Goal: Find specific page/section: Find specific page/section

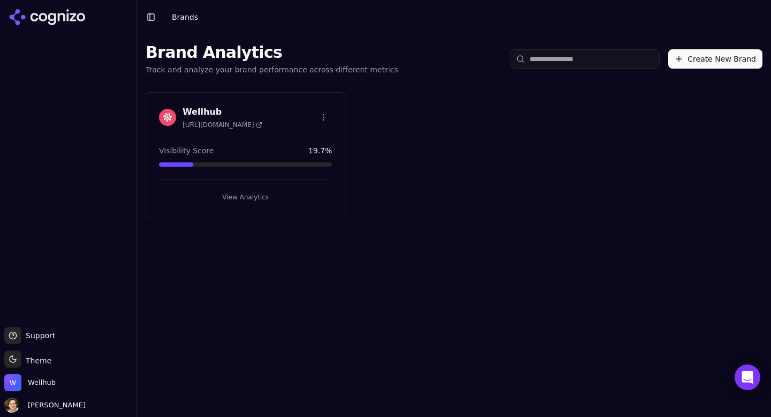
click at [203, 108] on h3 "Wellhub" at bounding box center [223, 112] width 80 height 13
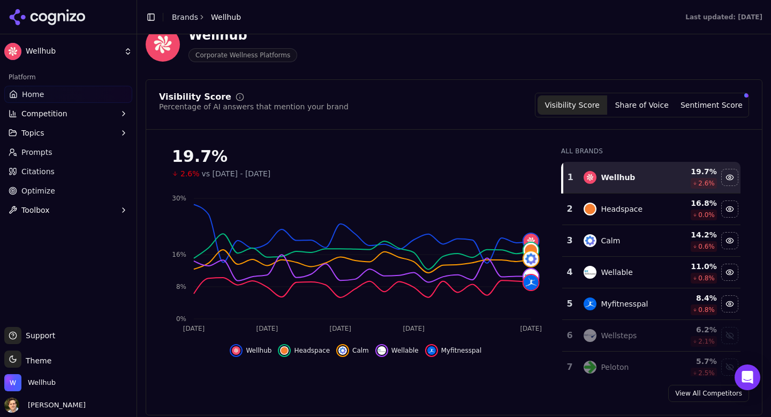
scroll to position [58, 0]
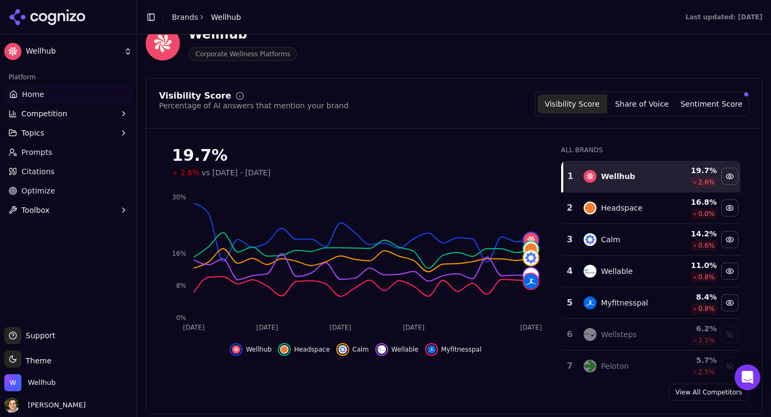
click at [708, 105] on button "Sentiment Score" at bounding box center [712, 103] width 70 height 19
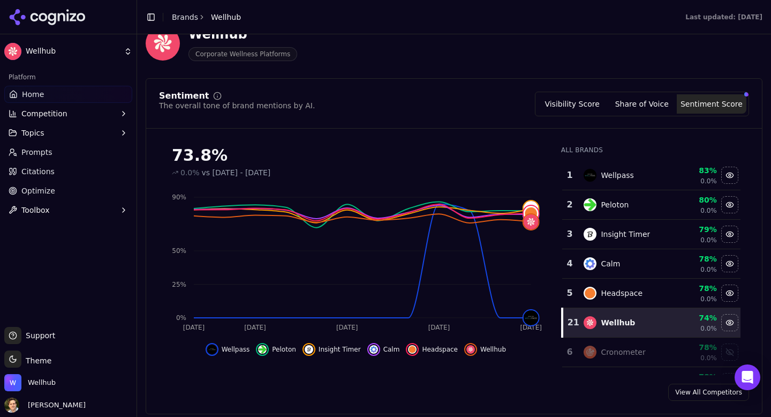
click at [573, 107] on button "Visibility Score" at bounding box center [573, 103] width 70 height 19
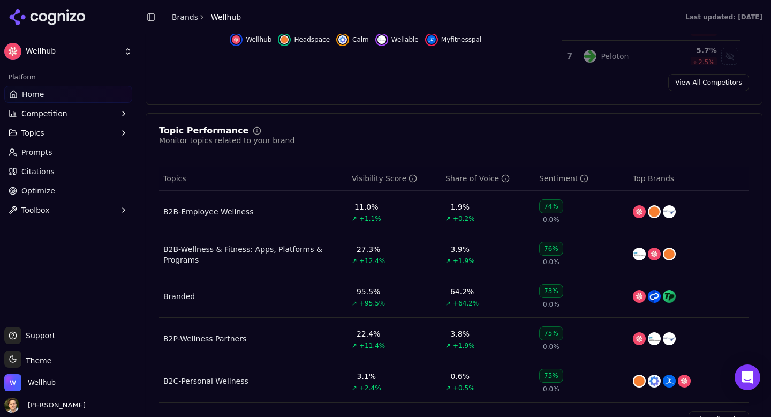
scroll to position [369, 0]
click at [104, 116] on button "Competition" at bounding box center [68, 113] width 128 height 17
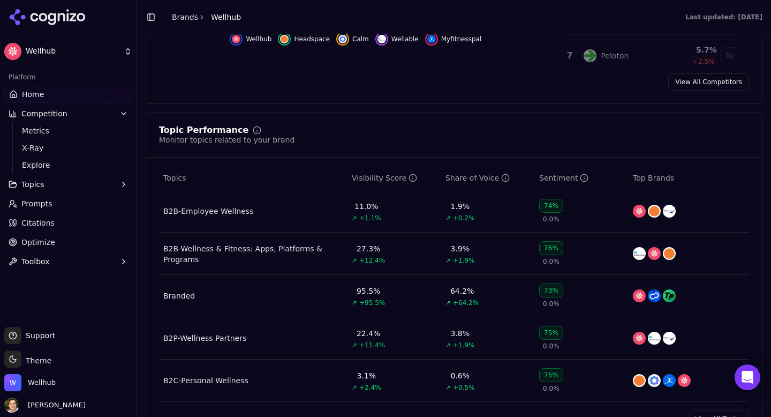
click at [82, 186] on button "Topics" at bounding box center [68, 184] width 128 height 17
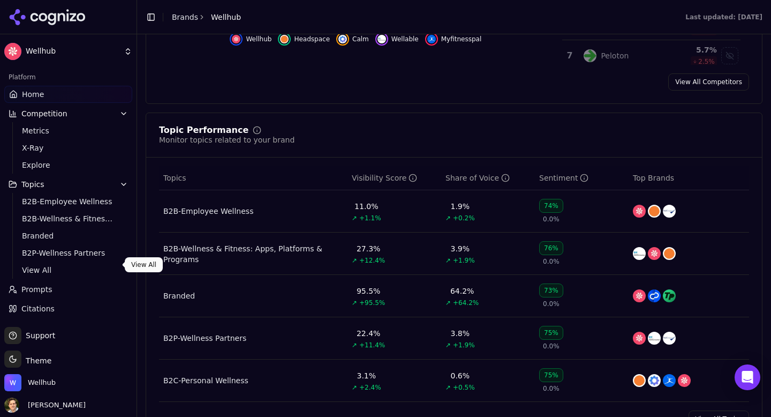
scroll to position [37, 0]
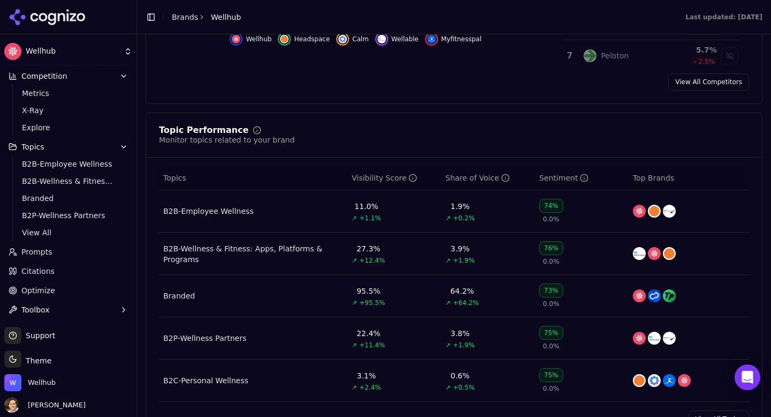
click at [74, 268] on link "Citations" at bounding box center [68, 270] width 128 height 17
